Goal: Transaction & Acquisition: Download file/media

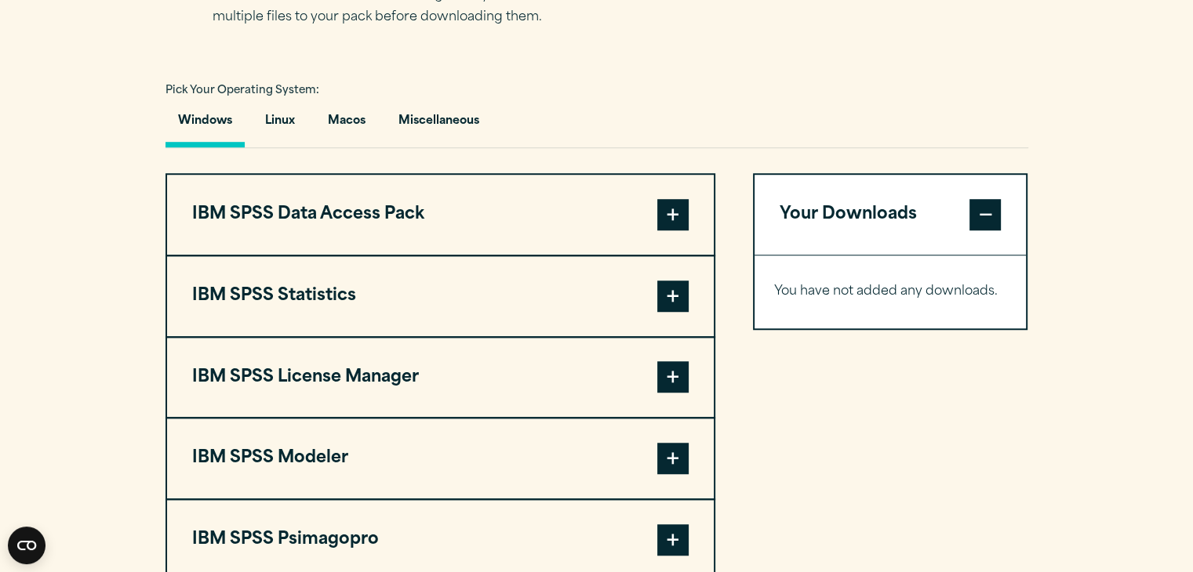
scroll to position [1098, 0]
click at [988, 212] on span at bounding box center [984, 213] width 31 height 31
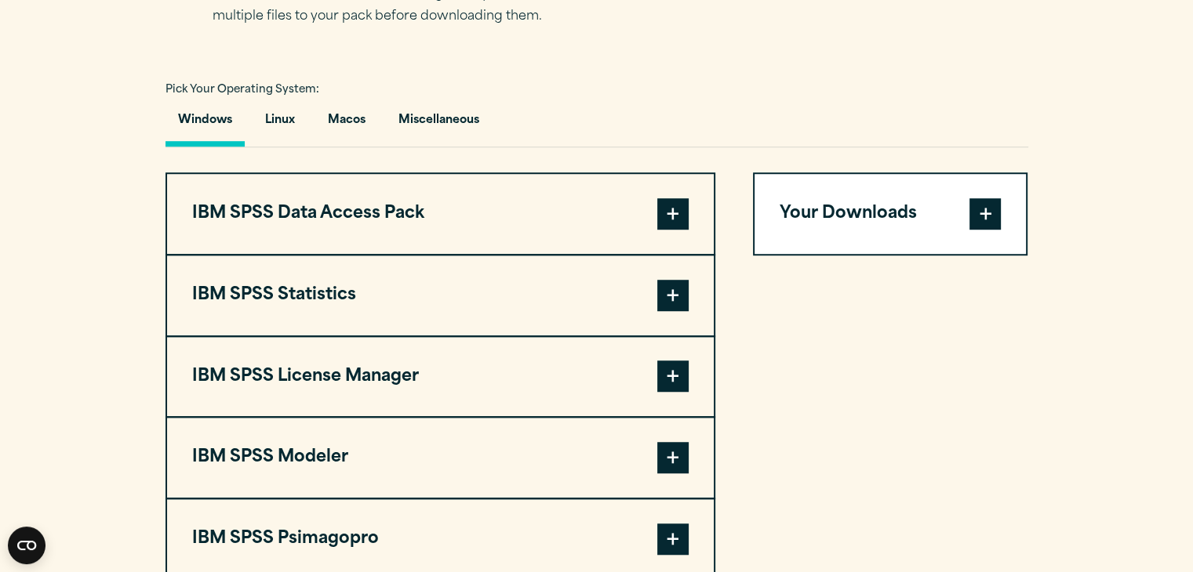
click at [988, 212] on span at bounding box center [984, 213] width 31 height 31
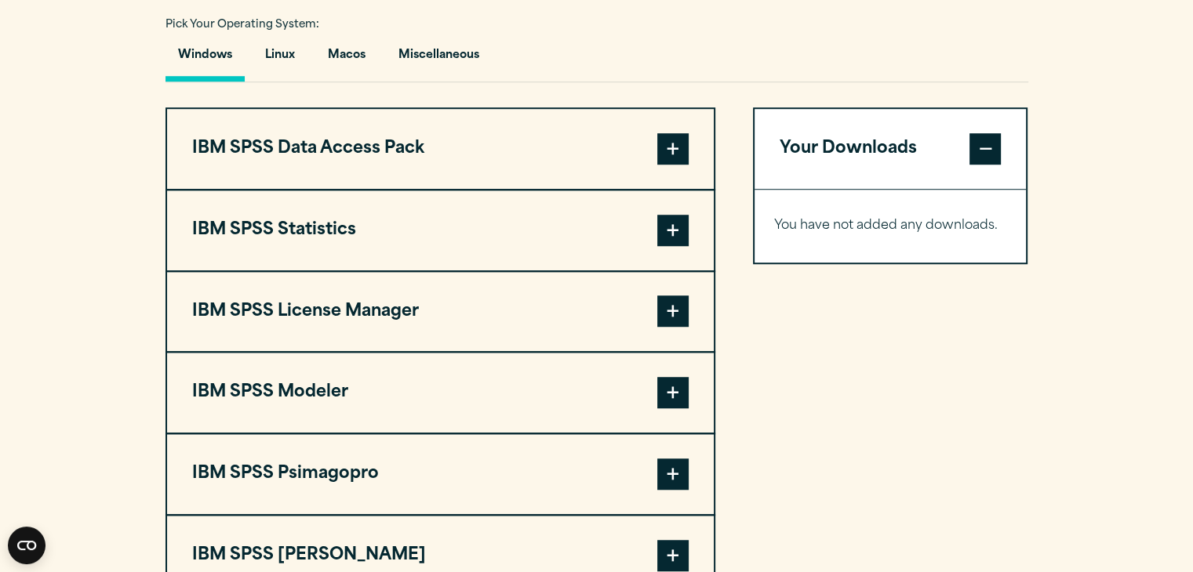
scroll to position [1255, 0]
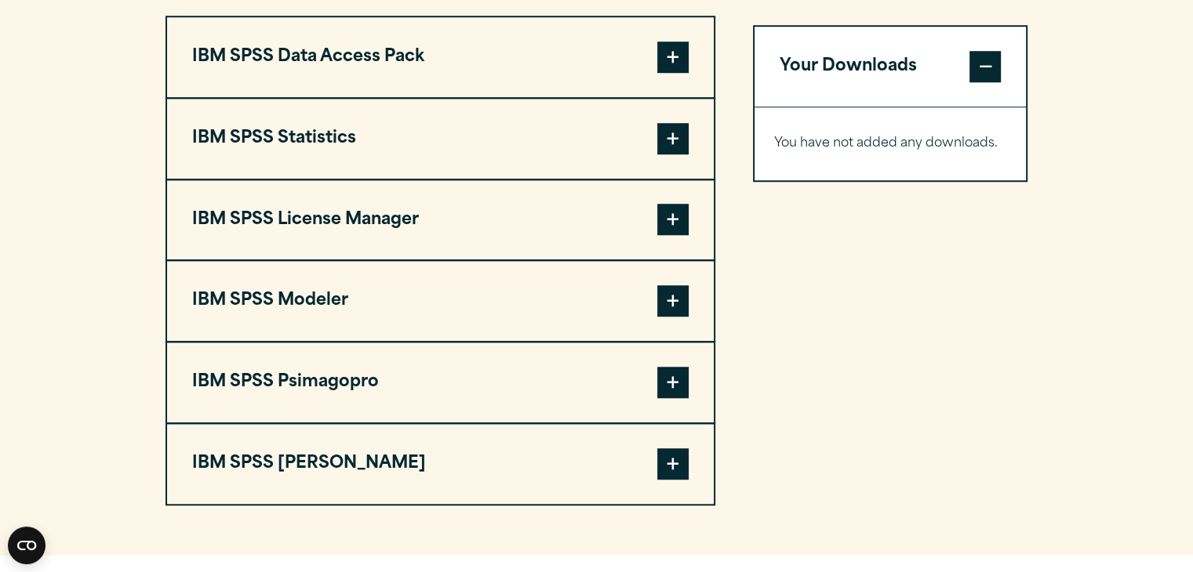
click at [668, 142] on span at bounding box center [672, 138] width 31 height 31
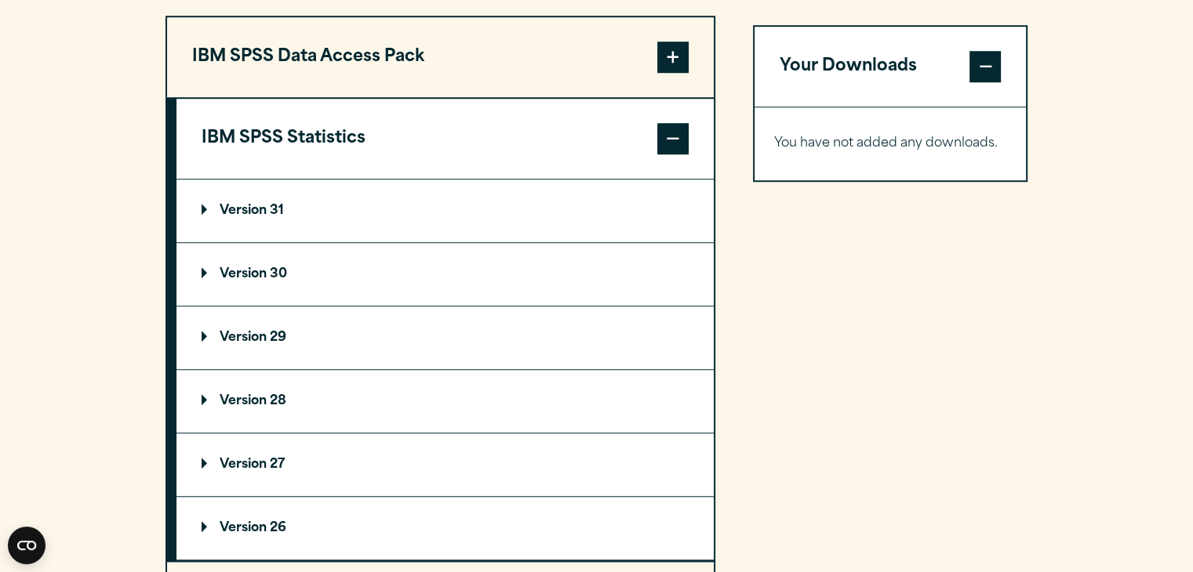
click at [224, 206] on p "Version 31" at bounding box center [243, 211] width 82 height 13
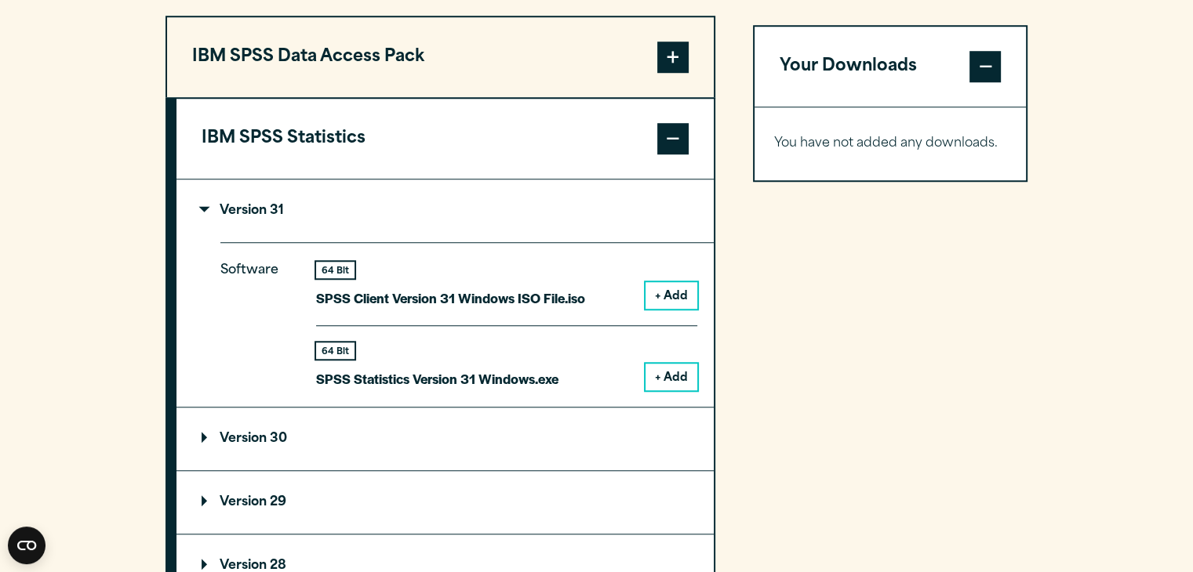
click at [678, 293] on button "+ Add" at bounding box center [671, 295] width 52 height 27
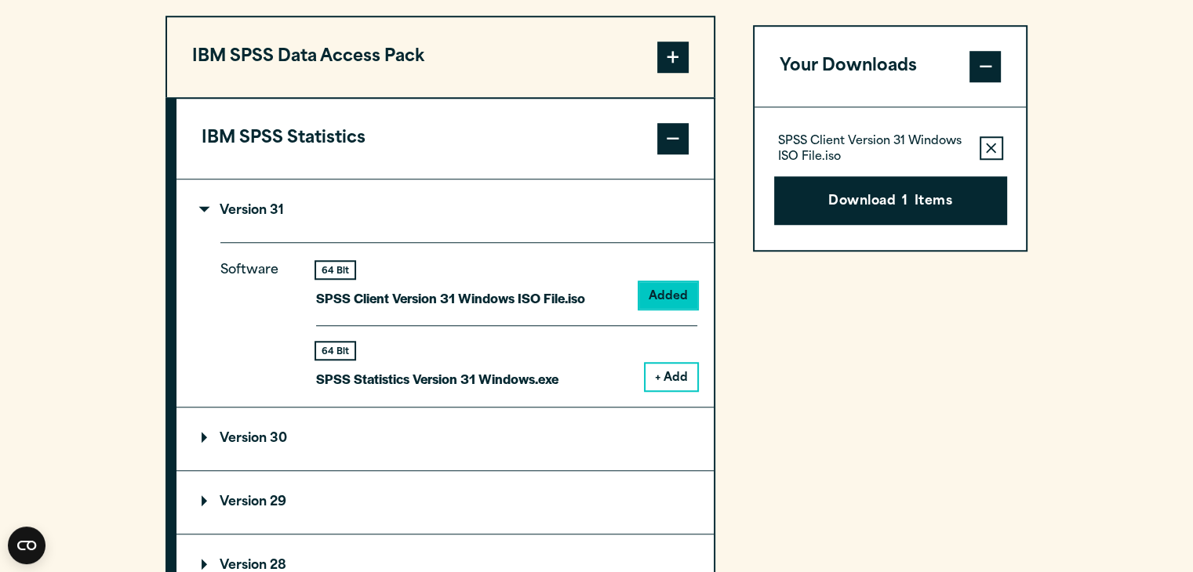
click at [681, 390] on div "Software 64 Bit SPSS Client Version 31 Windows ISO File.iso Added 64 Bit + Add" at bounding box center [466, 324] width 493 height 165
click at [683, 377] on button "+ Add" at bounding box center [671, 377] width 52 height 27
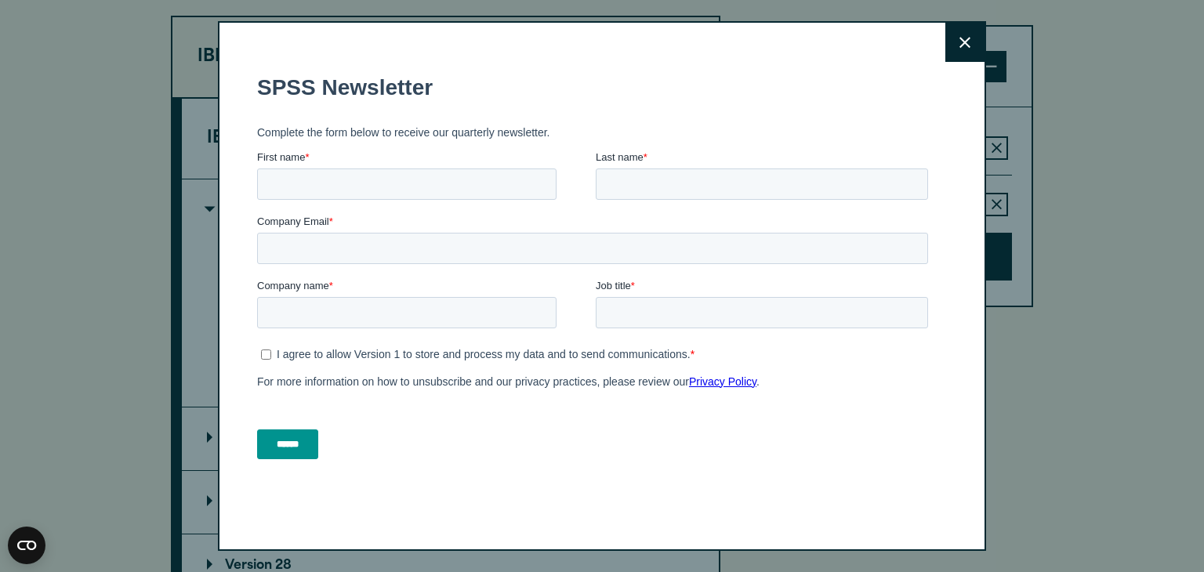
click at [960, 45] on icon at bounding box center [965, 43] width 11 height 12
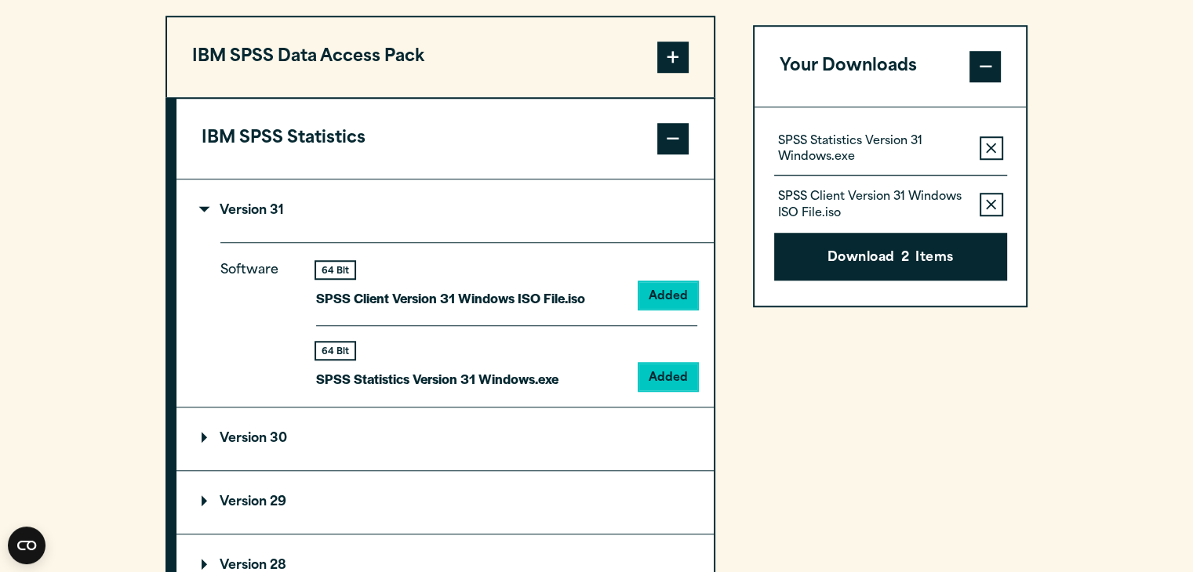
click at [988, 148] on icon "button" at bounding box center [991, 148] width 10 height 11
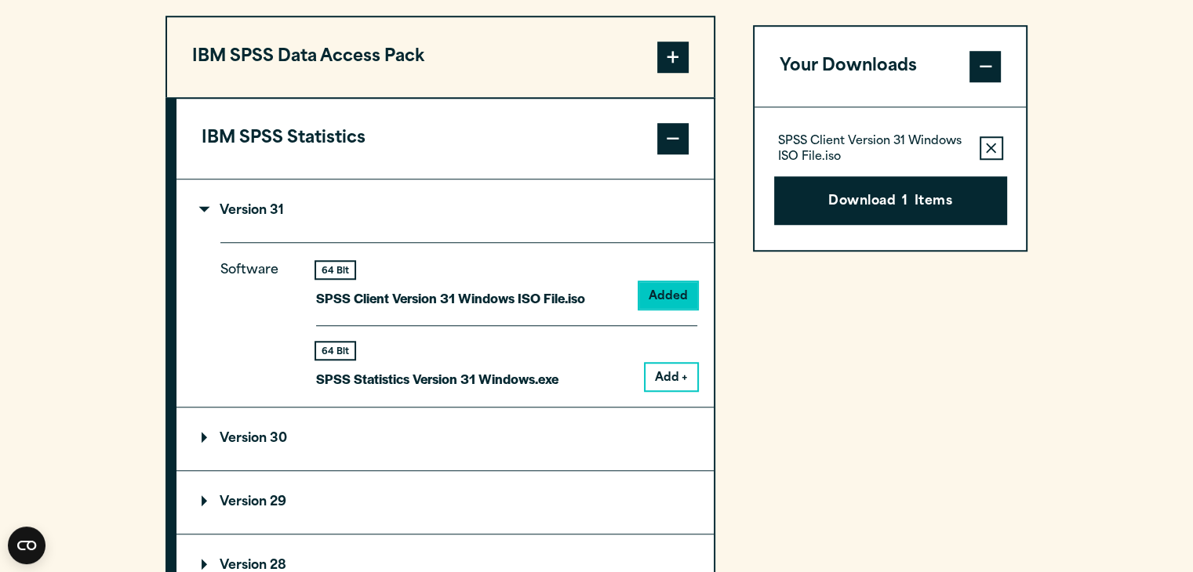
click at [988, 148] on icon "button" at bounding box center [991, 148] width 10 height 11
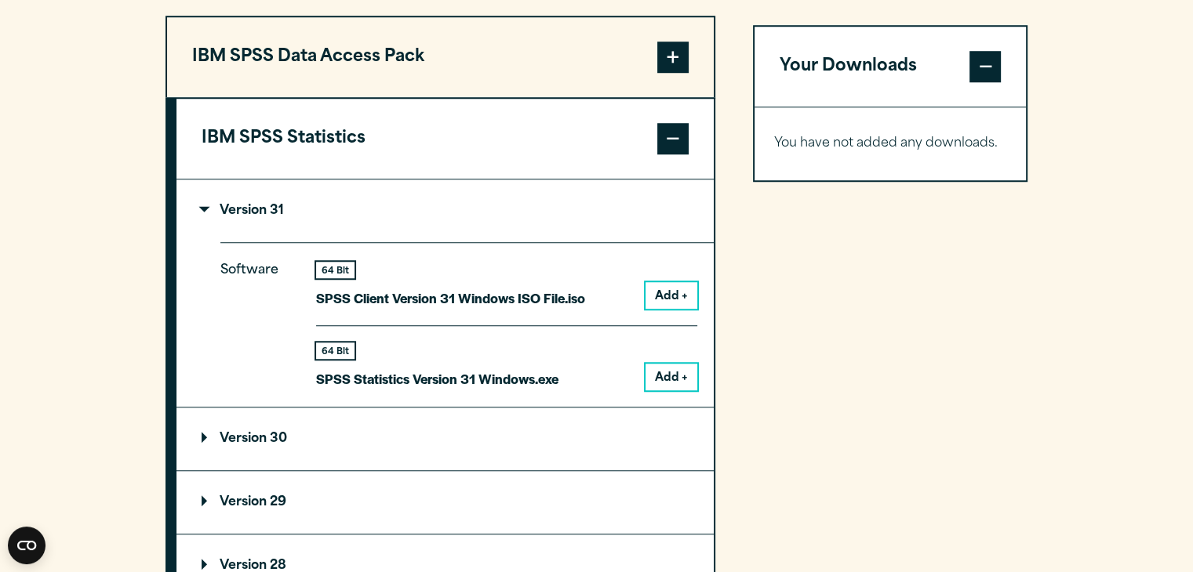
click at [683, 370] on button "Add +" at bounding box center [671, 377] width 52 height 27
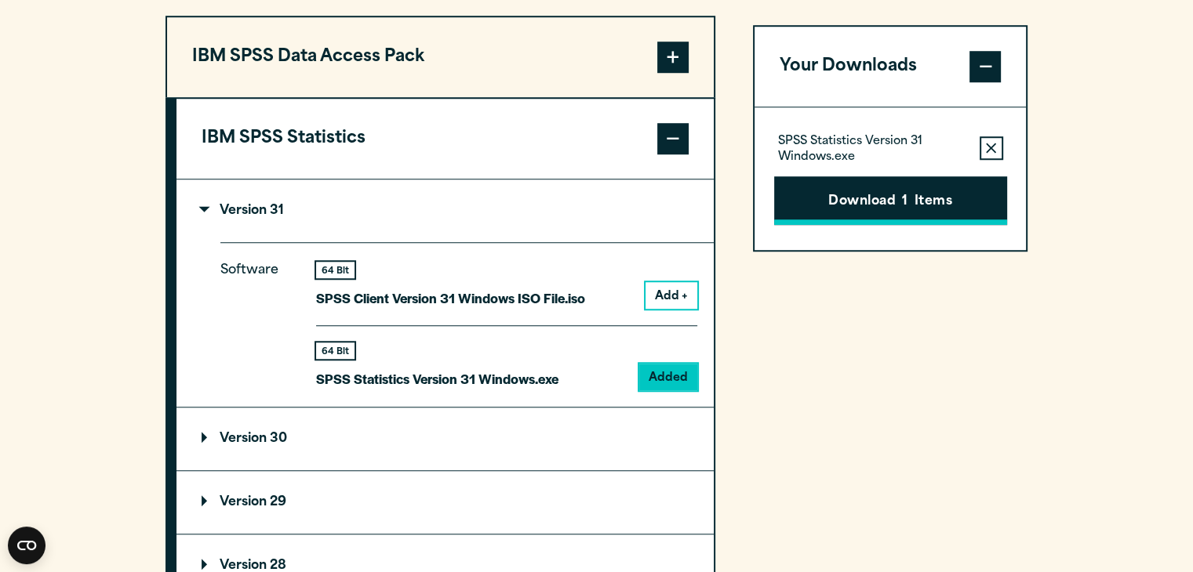
click at [880, 208] on button "Download 1 Items" at bounding box center [890, 200] width 233 height 49
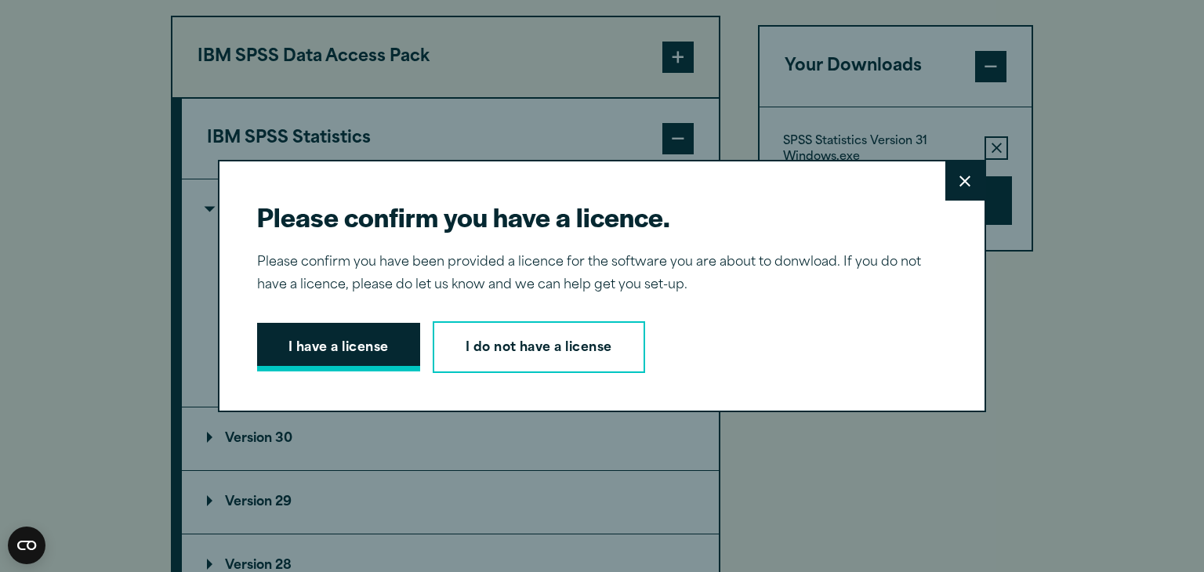
click at [340, 356] on button "I have a license" at bounding box center [338, 347] width 163 height 49
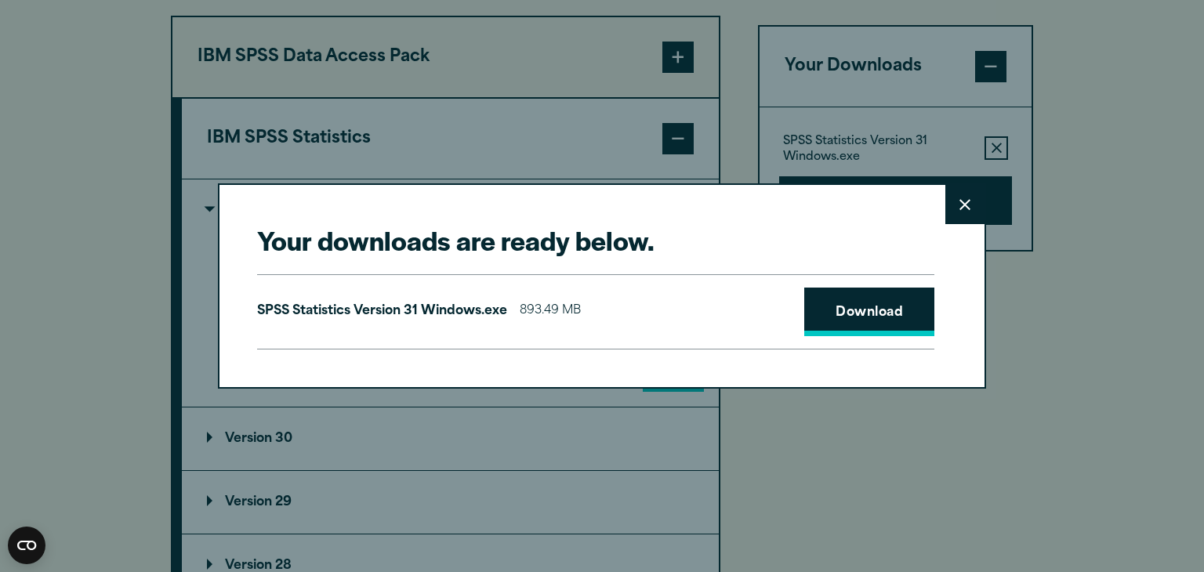
click at [886, 317] on link "Download" at bounding box center [870, 312] width 130 height 49
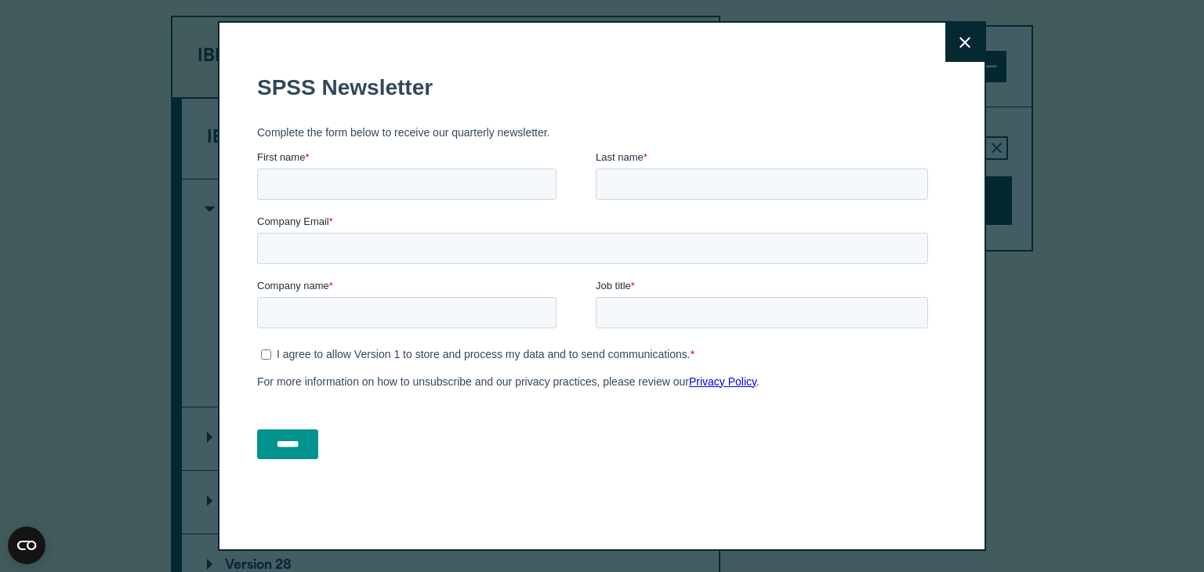
click at [960, 39] on icon at bounding box center [965, 43] width 11 height 12
